Goal: Information Seeking & Learning: Learn about a topic

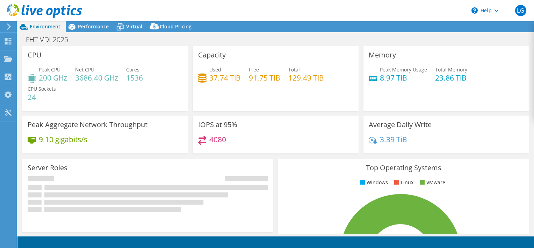
select select "USD"
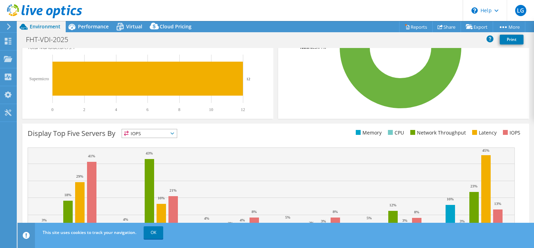
scroll to position [238, 0]
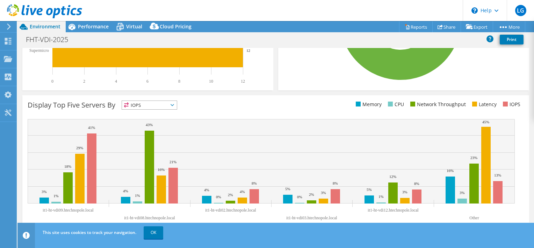
click at [152, 107] on span "IOPS" at bounding box center [149, 105] width 55 height 8
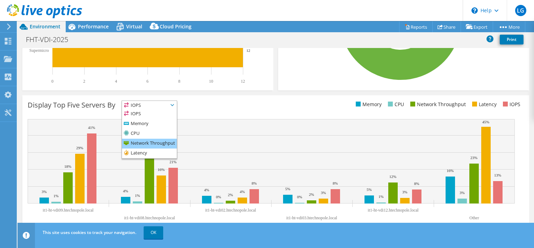
click at [146, 142] on li "Network Throughput" at bounding box center [149, 143] width 55 height 10
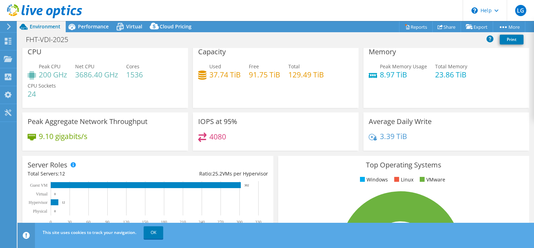
scroll to position [0, 0]
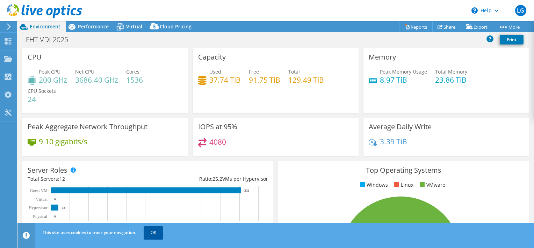
click at [157, 234] on link "OK" at bounding box center [154, 232] width 20 height 13
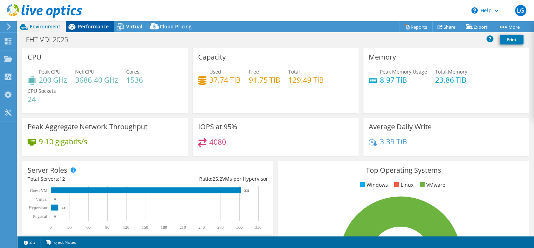
click at [96, 26] on span "Performance" at bounding box center [93, 26] width 31 height 7
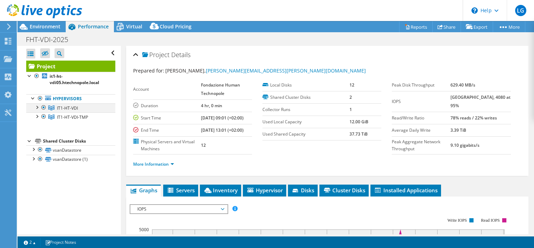
click at [38, 108] on div at bounding box center [36, 106] width 7 height 7
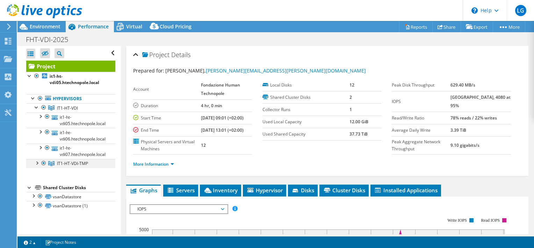
click at [38, 163] on div at bounding box center [36, 162] width 7 height 7
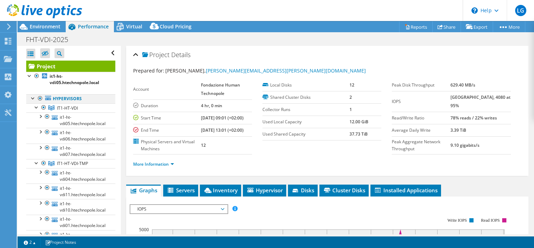
click at [32, 100] on div at bounding box center [33, 97] width 7 height 7
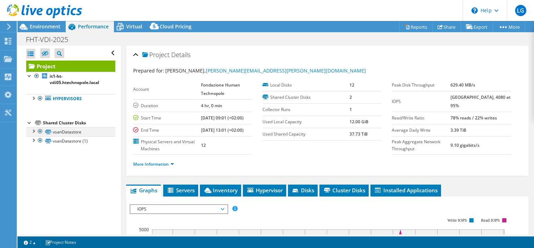
click at [33, 131] on div at bounding box center [33, 130] width 7 height 7
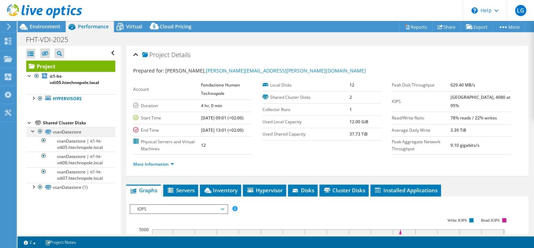
click at [33, 131] on div at bounding box center [33, 130] width 7 height 7
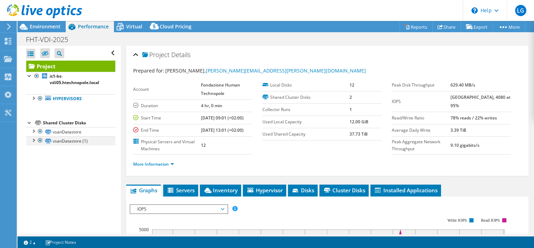
click at [34, 138] on div at bounding box center [33, 139] width 7 height 7
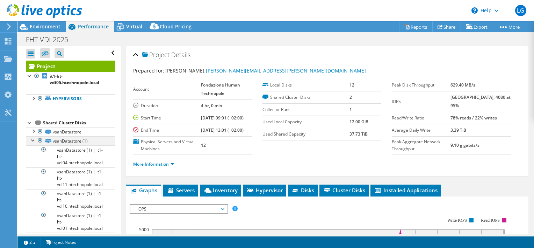
click at [34, 138] on div at bounding box center [33, 139] width 7 height 7
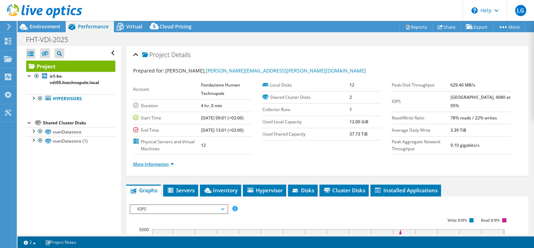
click at [159, 167] on link "More Information" at bounding box center [153, 164] width 41 height 6
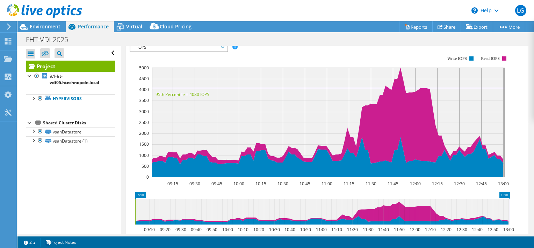
scroll to position [245, 0]
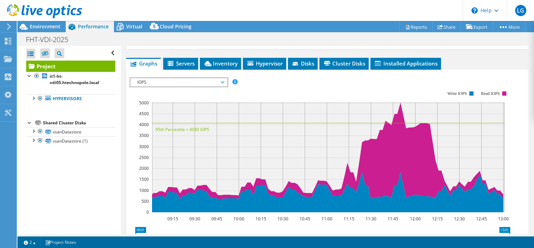
click at [204, 86] on span "IOPS" at bounding box center [179, 82] width 90 height 8
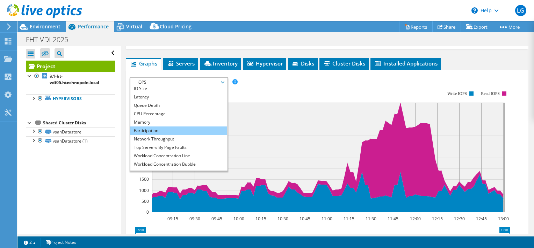
scroll to position [25, 0]
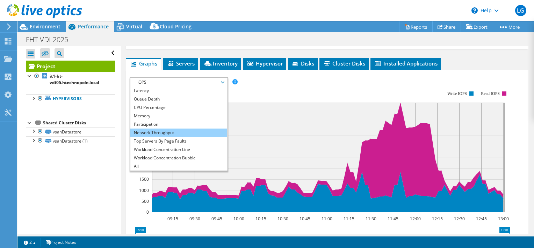
click at [171, 137] on li "Network Throughput" at bounding box center [178, 132] width 97 height 8
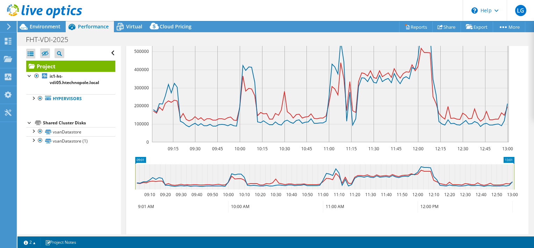
scroll to position [280, 0]
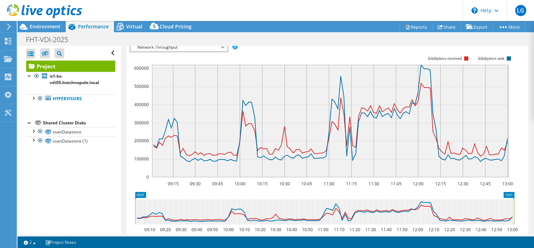
click at [223, 51] on span "Network Throughput" at bounding box center [179, 47] width 90 height 8
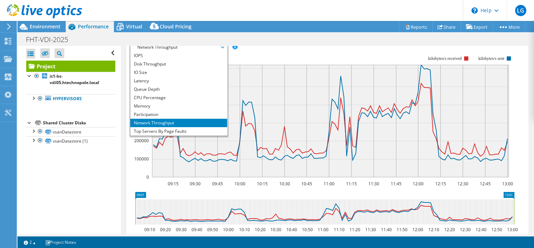
click at [267, 76] on rect at bounding box center [322, 116] width 385 height 140
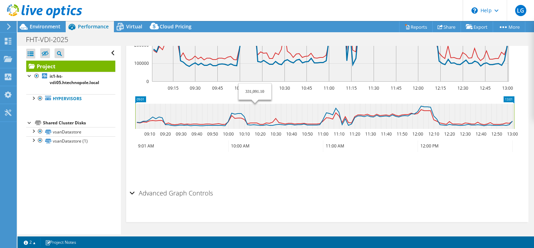
scroll to position [385, 0]
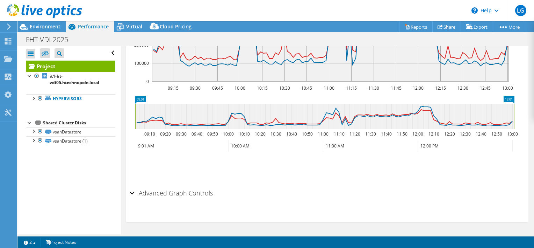
click at [331, 128] on icon at bounding box center [324, 115] width 379 height 25
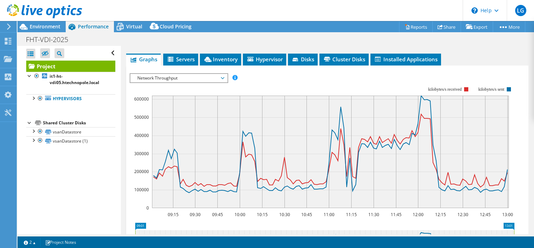
scroll to position [245, 0]
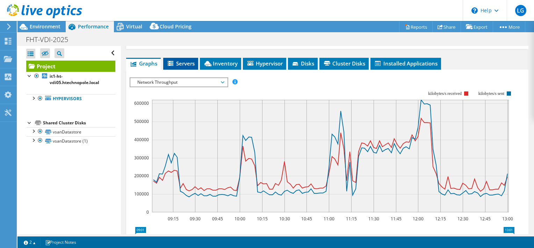
click at [189, 67] on span "Servers" at bounding box center [181, 63] width 28 height 7
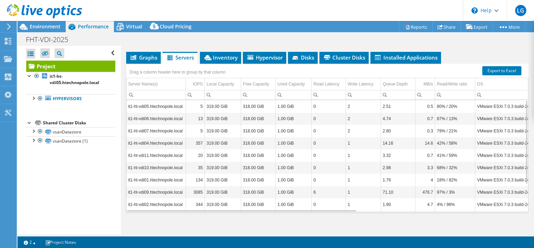
scroll to position [244, 0]
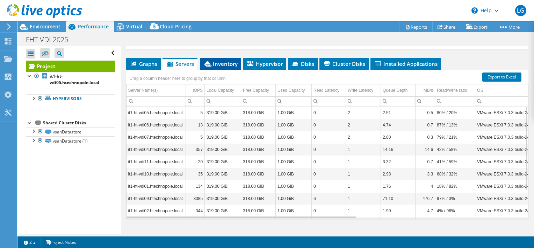
click at [230, 67] on span "Inventory" at bounding box center [220, 63] width 34 height 7
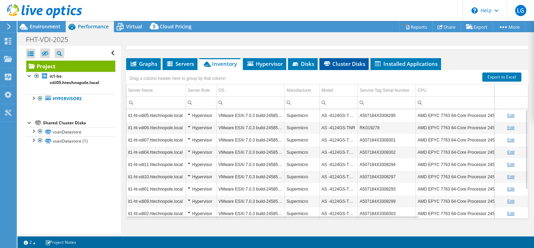
click at [347, 67] on span "Cluster Disks" at bounding box center [344, 63] width 42 height 7
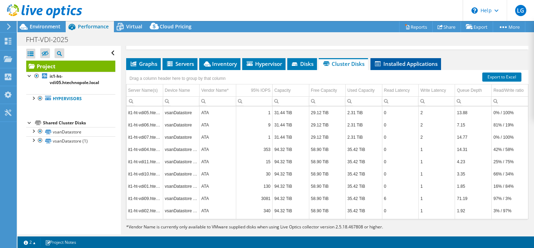
click at [400, 67] on span "Installed Applications" at bounding box center [406, 63] width 64 height 7
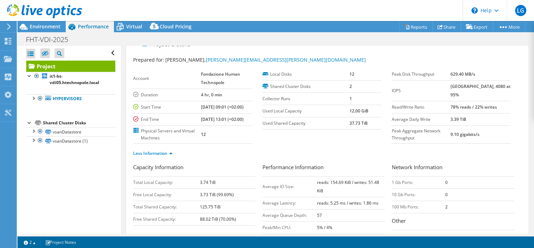
scroll to position [0, 0]
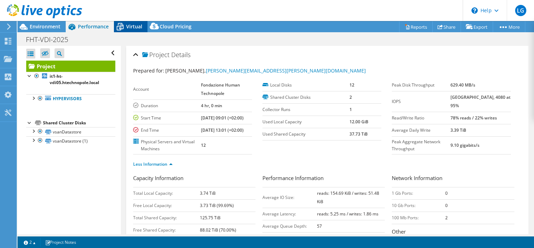
click at [142, 26] on span "Virtual" at bounding box center [134, 26] width 16 height 7
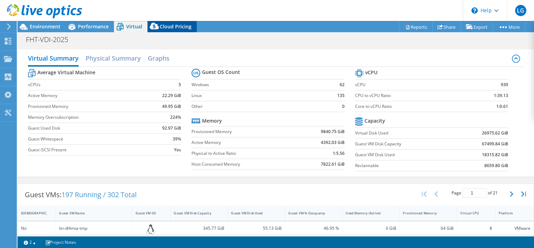
click at [177, 29] on span "Cloud Pricing" at bounding box center [176, 26] width 32 height 7
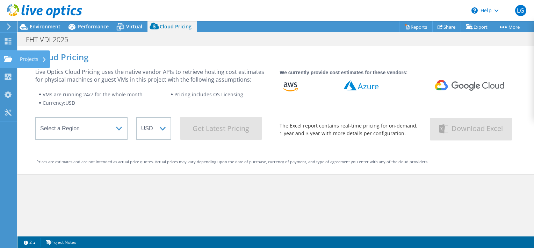
click at [27, 58] on div "Projects" at bounding box center [33, 58] width 34 height 17
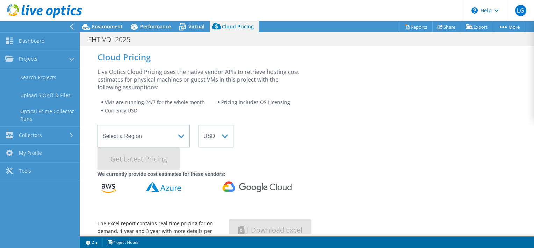
click at [460, 94] on div "Live Optics Cloud Pricing uses the native vendor APIs to retrieve hosting cost …" at bounding box center [307, 155] width 419 height 175
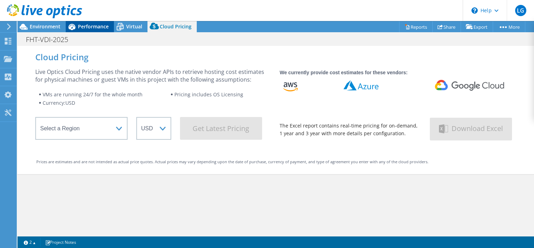
click at [85, 26] on span "Performance" at bounding box center [93, 26] width 31 height 7
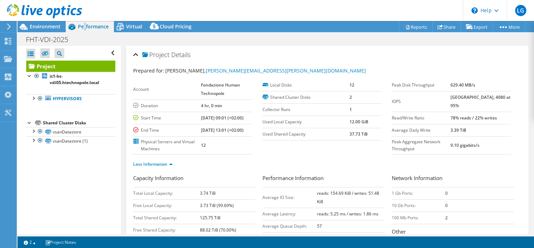
drag, startPoint x: 85, startPoint y: 26, endPoint x: 207, endPoint y: 10, distance: 123.7
click at [228, 11] on header "LG End User [PERSON_NAME] [PERSON_NAME][EMAIL_ADDRESS][PERSON_NAME][DOMAIN_NAME…" at bounding box center [267, 10] width 534 height 21
click at [126, 24] on icon at bounding box center [120, 27] width 12 height 12
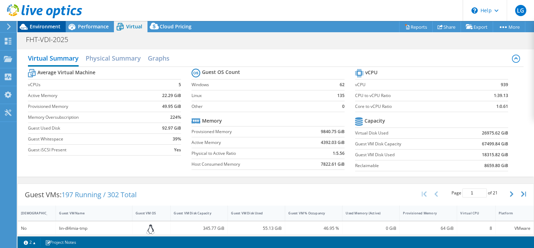
click at [49, 24] on span "Environment" at bounding box center [45, 26] width 31 height 7
